Goal: Task Accomplishment & Management: Manage account settings

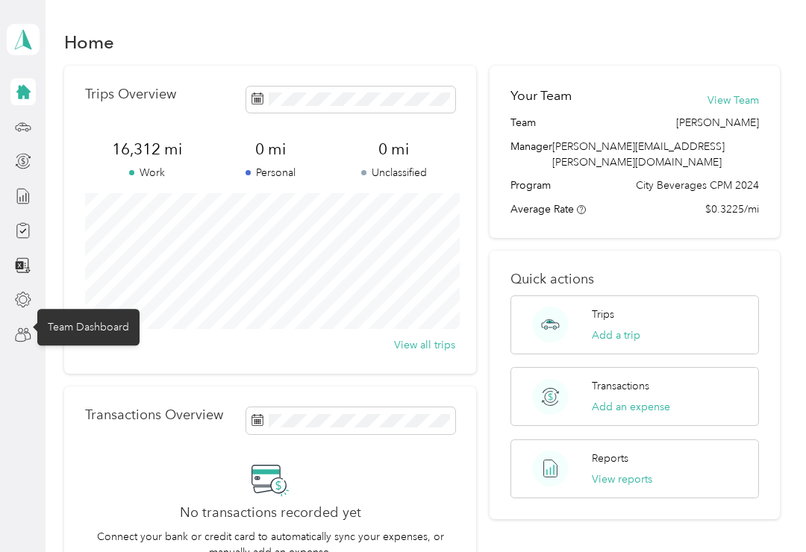
click at [27, 334] on icon at bounding box center [23, 335] width 16 height 16
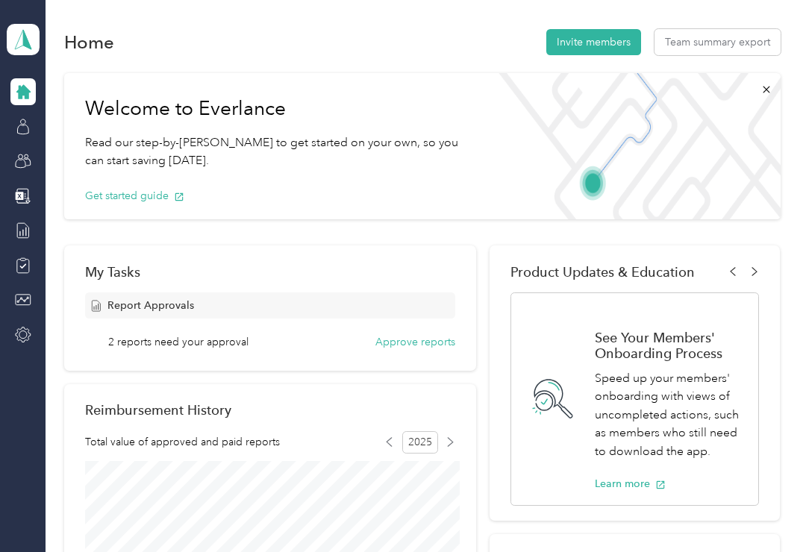
click at [433, 348] on button "Approve reports" at bounding box center [415, 342] width 80 height 16
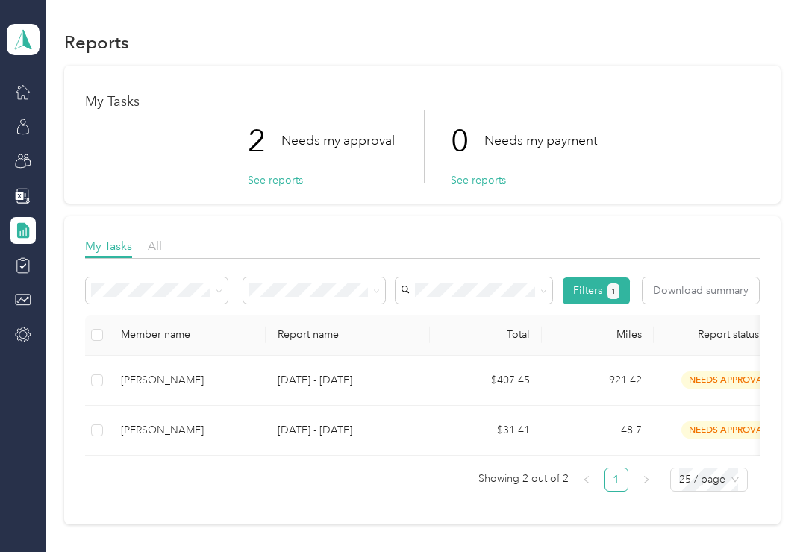
click at [181, 386] on div "[PERSON_NAME]" at bounding box center [187, 380] width 133 height 16
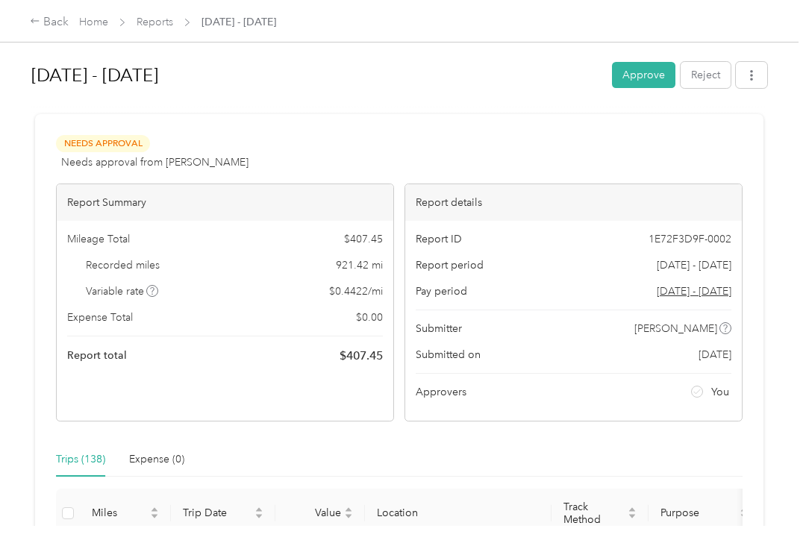
click at [645, 80] on button "Approve" at bounding box center [643, 75] width 63 height 26
